Goal: Task Accomplishment & Management: Manage account settings

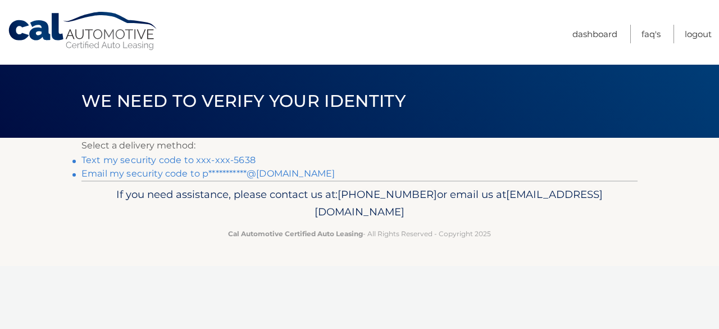
click at [273, 171] on link "**********" at bounding box center [207, 173] width 253 height 11
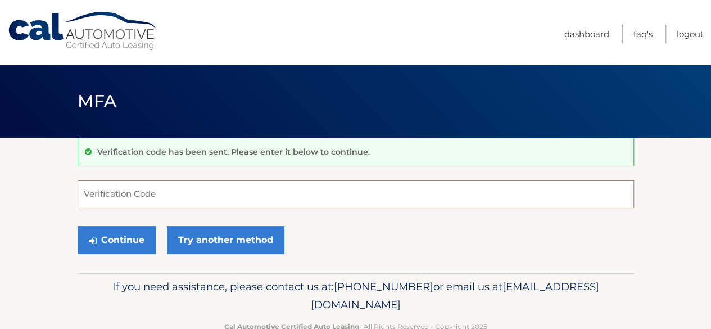
click at [93, 192] on input "Verification Code" at bounding box center [356, 194] width 556 height 28
paste input "929022"
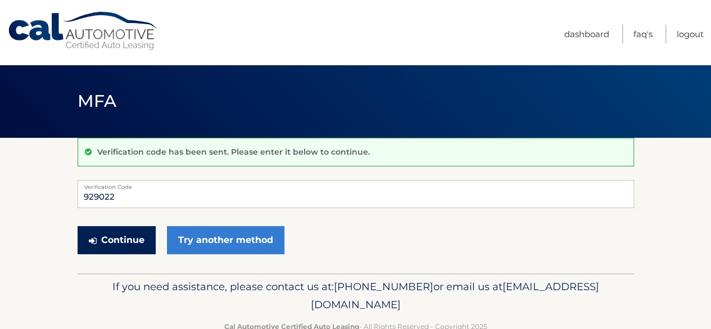
click at [111, 240] on button "Continue" at bounding box center [117, 240] width 78 height 28
type input "929022"
click at [117, 240] on button "Continue" at bounding box center [117, 240] width 78 height 28
click at [112, 237] on button "Continue" at bounding box center [117, 240] width 78 height 28
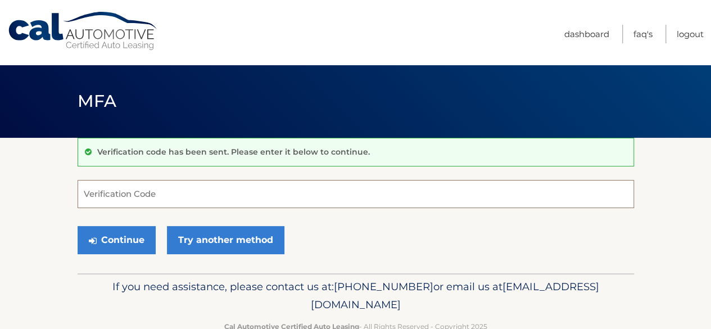
click at [88, 193] on input "Verification Code" at bounding box center [356, 194] width 556 height 28
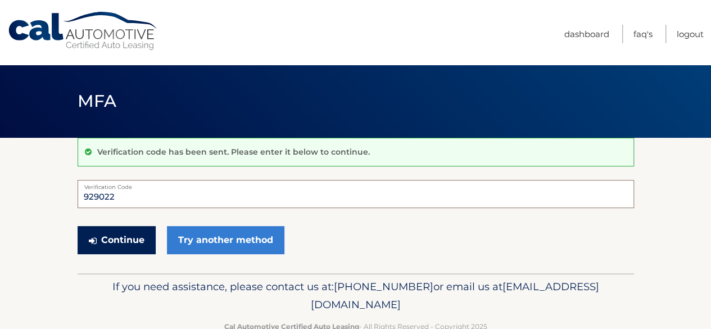
type input "929022"
click at [117, 236] on button "Continue" at bounding box center [117, 240] width 78 height 28
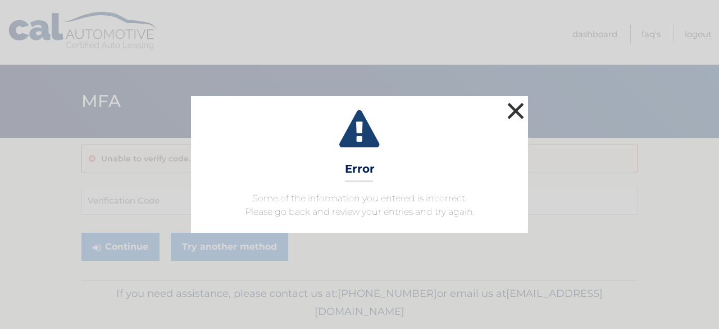
click at [511, 114] on button "×" at bounding box center [516, 110] width 22 height 22
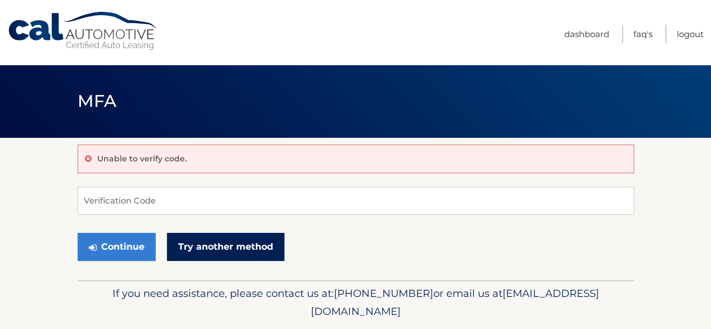
click at [251, 246] on link "Try another method" at bounding box center [225, 247] width 117 height 28
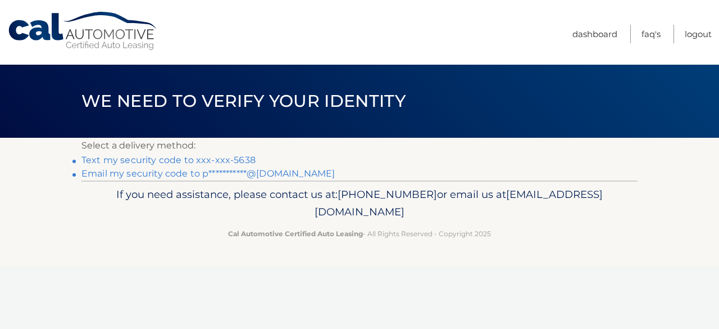
click at [232, 174] on link "**********" at bounding box center [207, 173] width 253 height 11
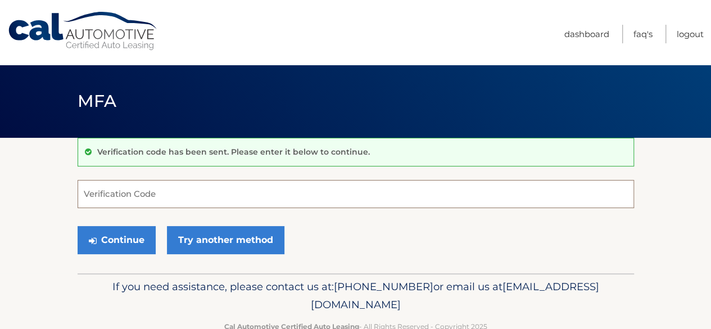
click at [92, 195] on input "Verification Code" at bounding box center [356, 194] width 556 height 28
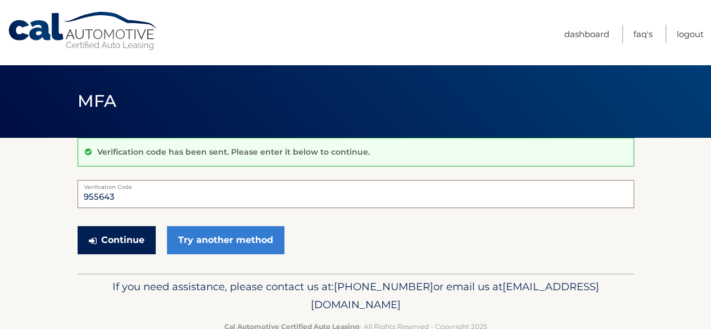
type input "955643"
click at [110, 241] on button "Continue" at bounding box center [117, 240] width 78 height 28
